Goal: Information Seeking & Learning: Find specific fact

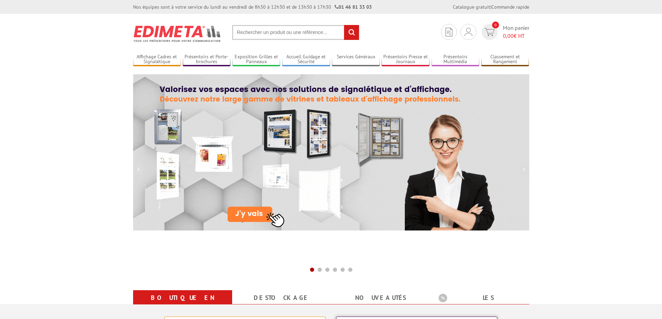
scroll to position [208, 0]
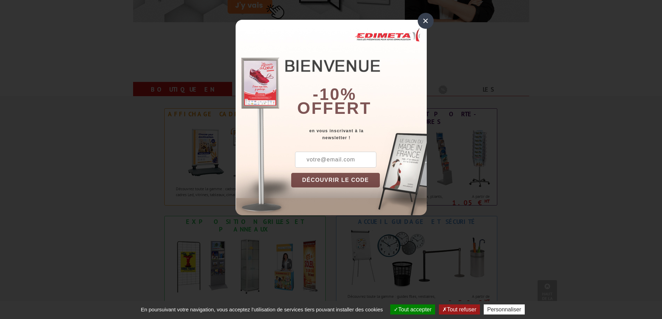
click at [427, 20] on div "×" at bounding box center [426, 21] width 16 height 16
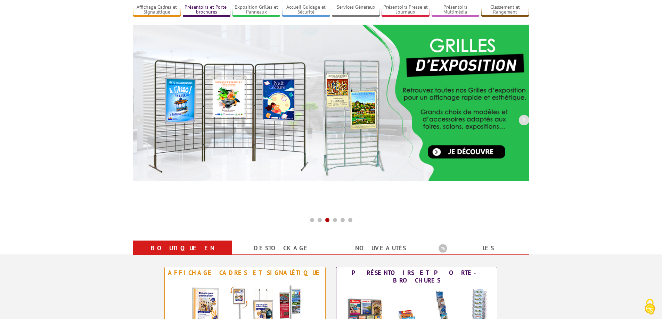
scroll to position [0, 0]
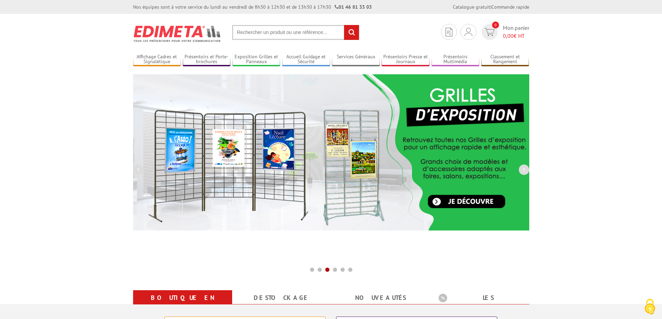
click at [261, 33] on input "text" at bounding box center [295, 32] width 127 height 15
paste input "Réf..214184 - CADRE AUTOPORTANT + 12 PORTE-VISUELS A4 SUR ROULETTES"
type input "Réf..214184 - CADRE AUTOPORTANT + 12 PORTE-VISUELS A4 SUR ROULETTES"
click at [344, 25] on input "rechercher" at bounding box center [351, 32] width 15 height 15
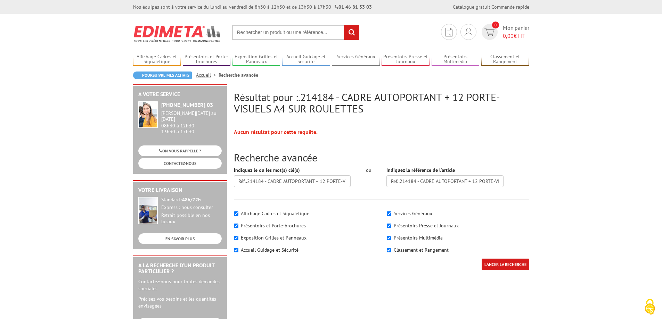
click at [261, 33] on input "text" at bounding box center [295, 32] width 127 height 15
click at [299, 105] on span ".214184 - CADRE AUTOPORTANT + 12 PORTE-VISUELS A4 SUR ROULETTES" at bounding box center [367, 102] width 266 height 25
click at [278, 181] on input "Réf..214184 - CADRE AUTOPORTANT + 12 PORTE-VISUELS A4 SUR ROULETTES" at bounding box center [292, 181] width 117 height 12
click at [507, 266] on input "LANCER LA RECHERCHE" at bounding box center [505, 264] width 48 height 11
click at [507, 265] on input "LANCER LA RECHERCHE" at bounding box center [505, 264] width 48 height 11
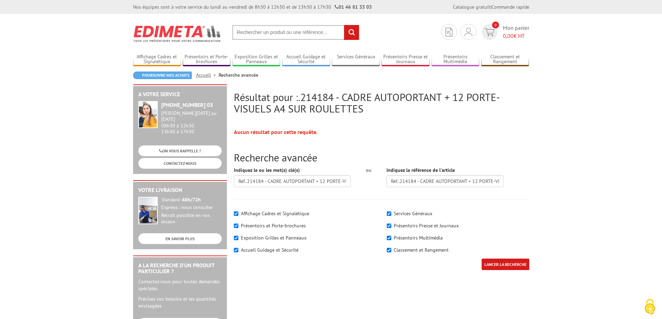
click at [274, 33] on input "text" at bounding box center [295, 32] width 127 height 15
type input "kit qur roulette"
click at [344, 25] on input "rechercher" at bounding box center [351, 32] width 15 height 15
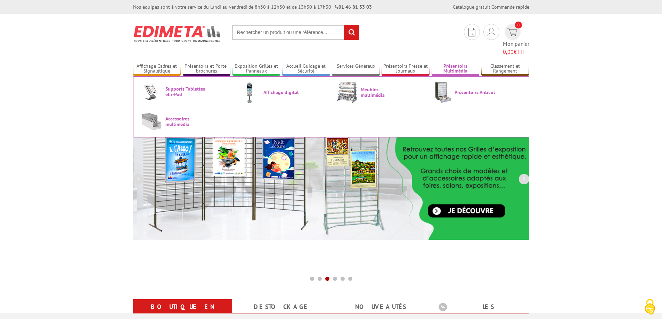
click at [467, 63] on link "Présentoirs Multimédia" at bounding box center [455, 68] width 48 height 11
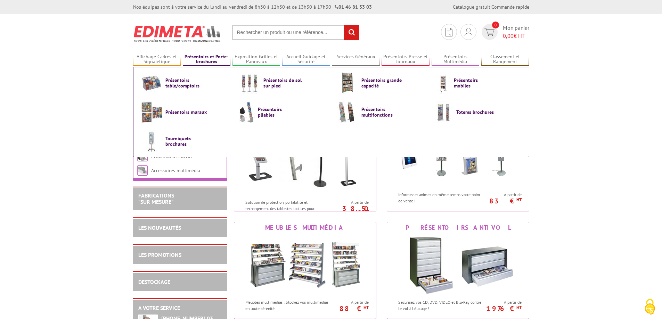
click at [200, 58] on link "Présentoirs et Porte-brochures" at bounding box center [207, 59] width 48 height 11
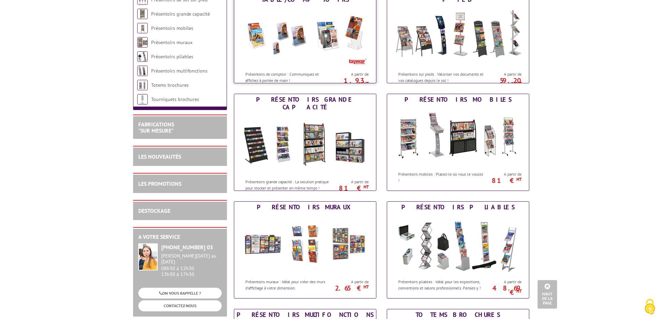
scroll to position [69, 0]
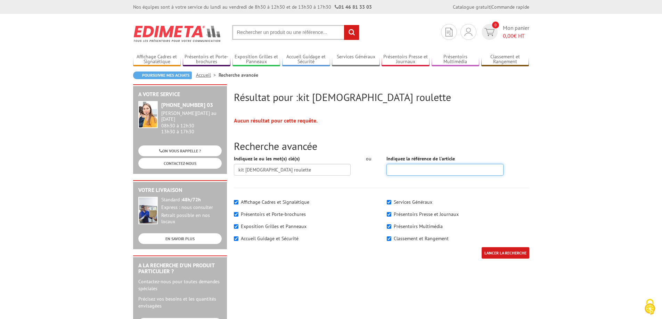
click at [415, 170] on input "Indiquez la référence de l'article" at bounding box center [444, 170] width 117 height 12
paste input "éf..214184"
type input "éf..214184"
click at [481, 247] on input "LANCER LA RECHERCHE" at bounding box center [505, 252] width 48 height 11
click at [397, 170] on input "éf..214184" at bounding box center [444, 170] width 117 height 12
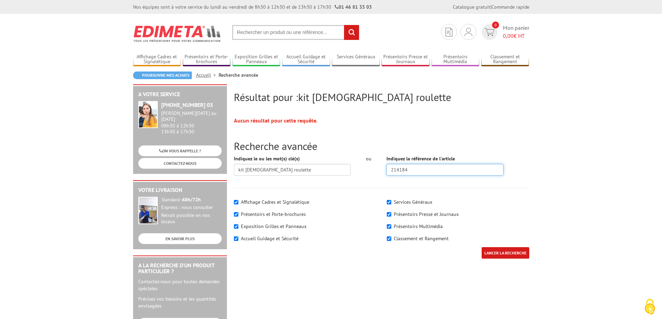
type input "214184"
click at [481, 247] on input "LANCER LA RECHERCHE" at bounding box center [505, 252] width 48 height 11
click at [504, 253] on input "LANCER LA RECHERCHE" at bounding box center [505, 252] width 48 height 11
drag, startPoint x: 503, startPoint y: 255, endPoint x: 509, endPoint y: 247, distance: 10.4
click at [503, 253] on input "LANCER LA RECHERCHE" at bounding box center [505, 252] width 48 height 11
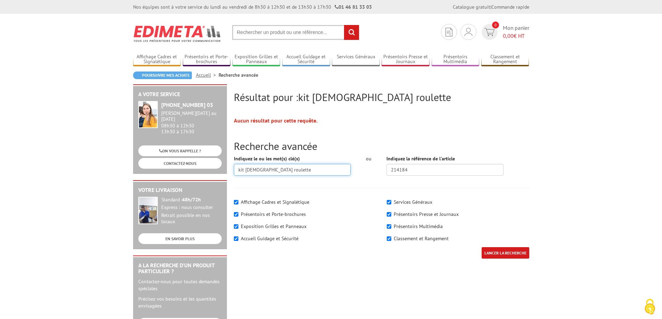
click at [304, 171] on input "kit [DEMOGRAPHIC_DATA] roulette" at bounding box center [292, 170] width 117 height 12
click at [252, 171] on input "kit [DEMOGRAPHIC_DATA] roulette" at bounding box center [292, 170] width 117 height 12
drag, startPoint x: 292, startPoint y: 171, endPoint x: 298, endPoint y: 171, distance: 5.9
click at [296, 171] on input "kit sur roulette" at bounding box center [292, 170] width 117 height 12
type input "kit sur roulette cadre autoportant"
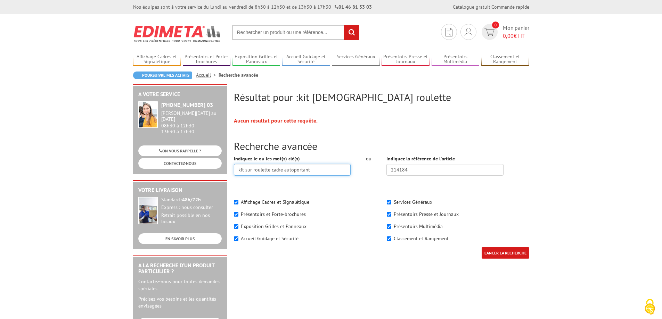
click at [481, 247] on input "LANCER LA RECHERCHE" at bounding box center [505, 252] width 48 height 11
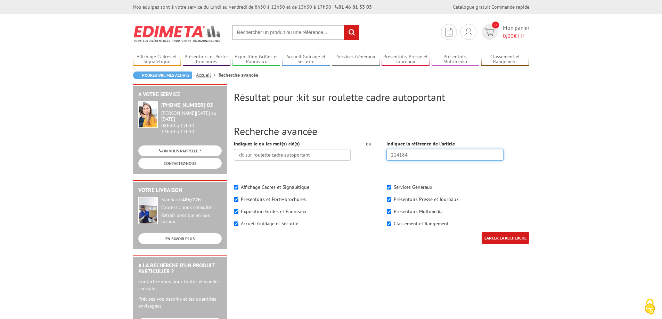
drag, startPoint x: 411, startPoint y: 157, endPoint x: 348, endPoint y: 158, distance: 62.2
click at [348, 158] on div "Indiquez le ou les mot(s) clé(s) kit sur roulette cadre autoportant ou Indiquez…" at bounding box center [382, 153] width 306 height 26
click at [481, 232] on input "LANCER LA RECHERCHE" at bounding box center [505, 237] width 48 height 11
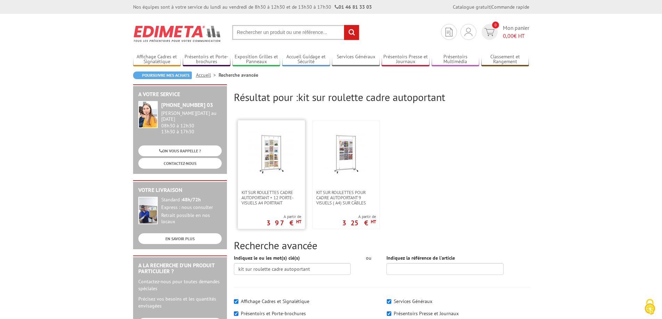
click at [271, 157] on img at bounding box center [271, 153] width 45 height 45
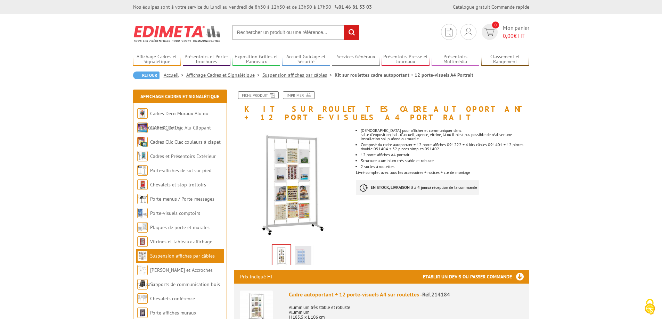
drag, startPoint x: 242, startPoint y: 107, endPoint x: 525, endPoint y: 162, distance: 287.4
copy div "Kit sur roulettes cadre autoportant + 12 porte-visuels A4 Portrait Previous Nex…"
